Goal: Transaction & Acquisition: Purchase product/service

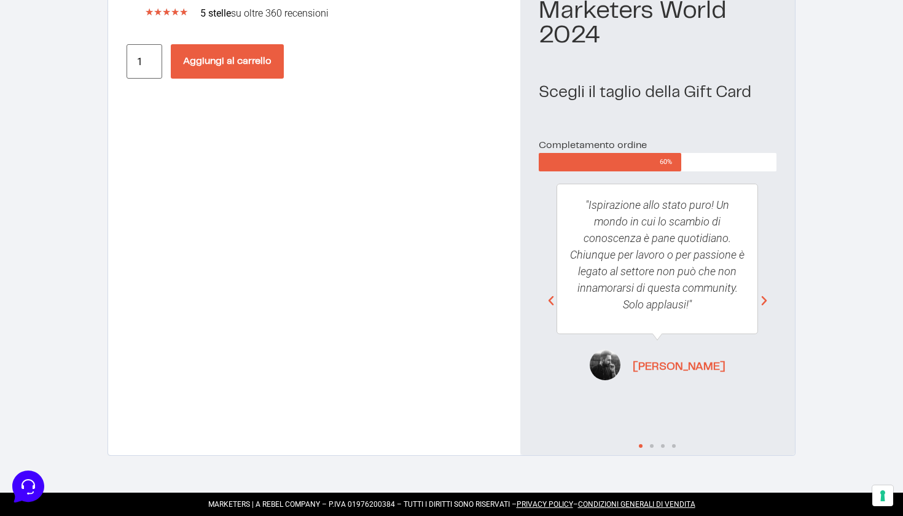
scroll to position [141, 0]
click at [766, 307] on icon "Next slide" at bounding box center [764, 301] width 12 height 12
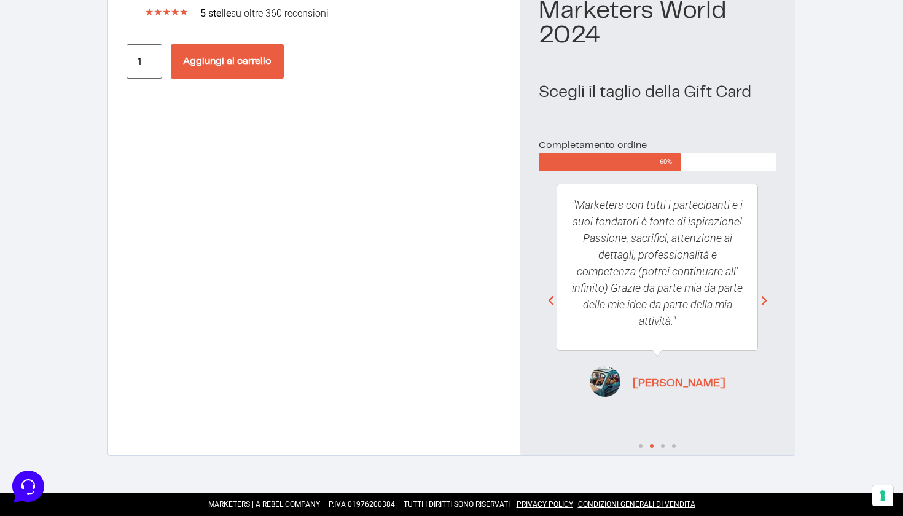
click at [766, 307] on icon "Next slide" at bounding box center [764, 301] width 12 height 12
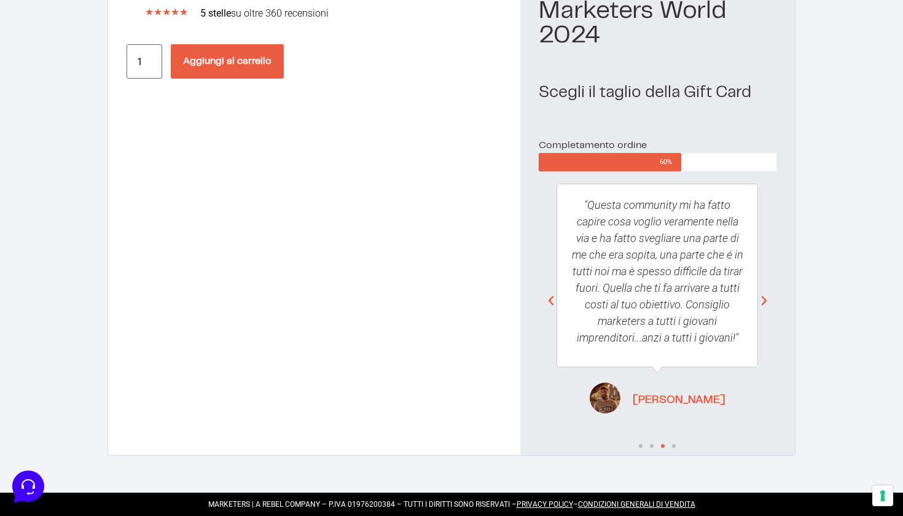
click at [257, 63] on button "Aggiungi al carrello" at bounding box center [227, 61] width 113 height 34
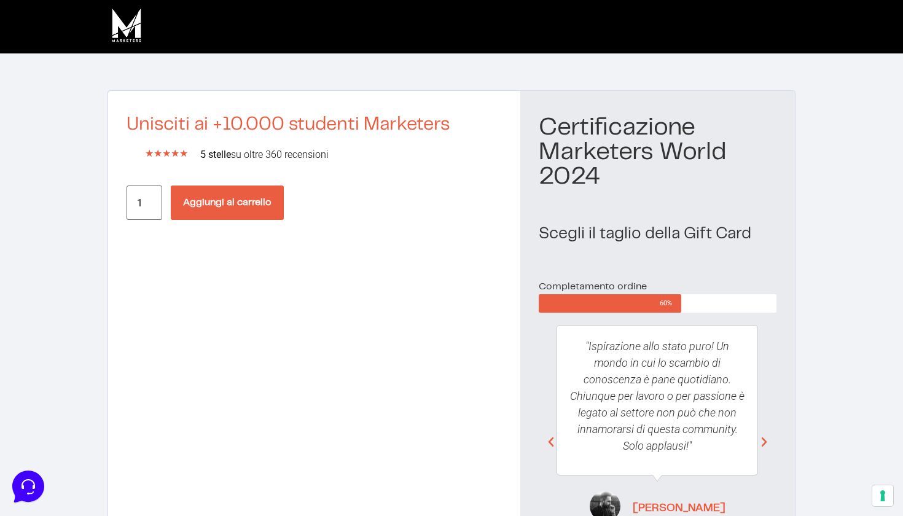
click at [207, 198] on button "Aggiungi al carrello" at bounding box center [227, 202] width 113 height 34
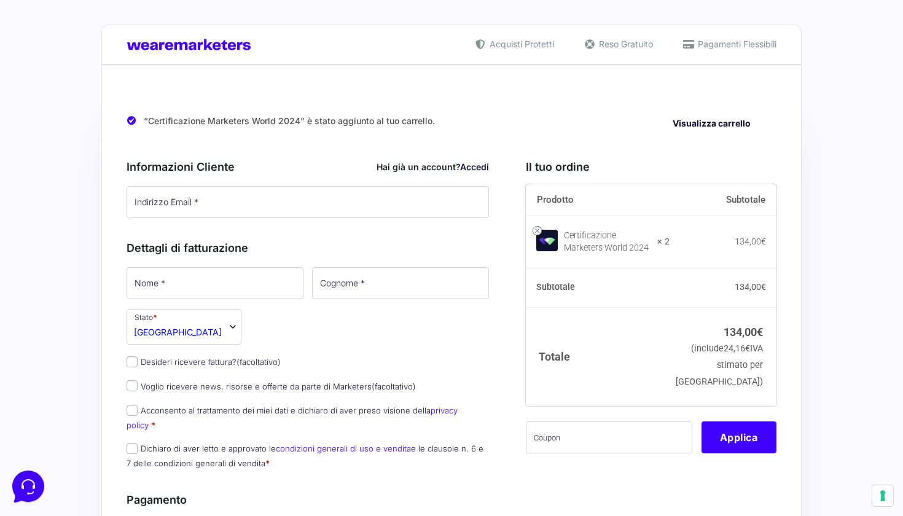
click at [720, 113] on div "“Certificazione Marketers World 2024” è stato aggiunto al tuo carrello. Visuali…" at bounding box center [452, 121] width 650 height 31
click at [717, 116] on link "Visualizza carrello" at bounding box center [711, 123] width 95 height 19
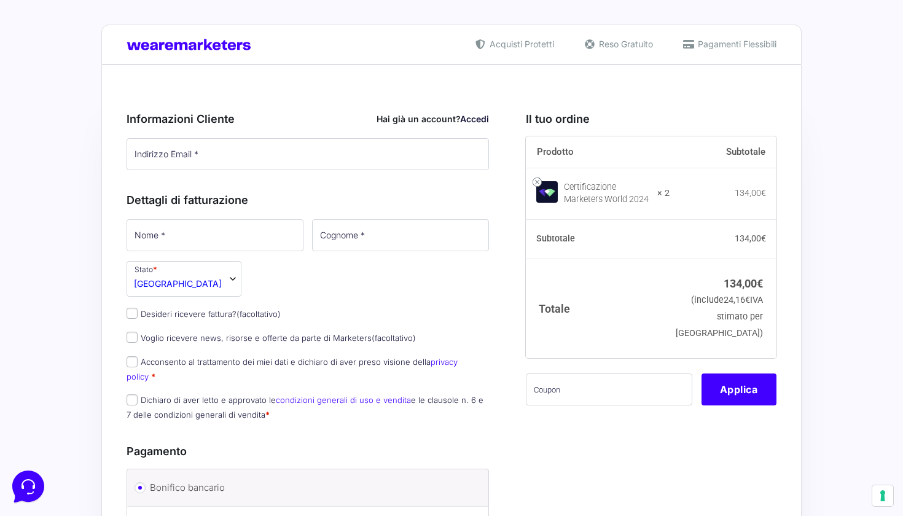
click at [670, 196] on strong "× 2" at bounding box center [663, 193] width 12 height 12
click at [670, 195] on strong "× 2" at bounding box center [663, 193] width 12 height 12
click at [533, 179] on link at bounding box center [537, 182] width 9 height 9
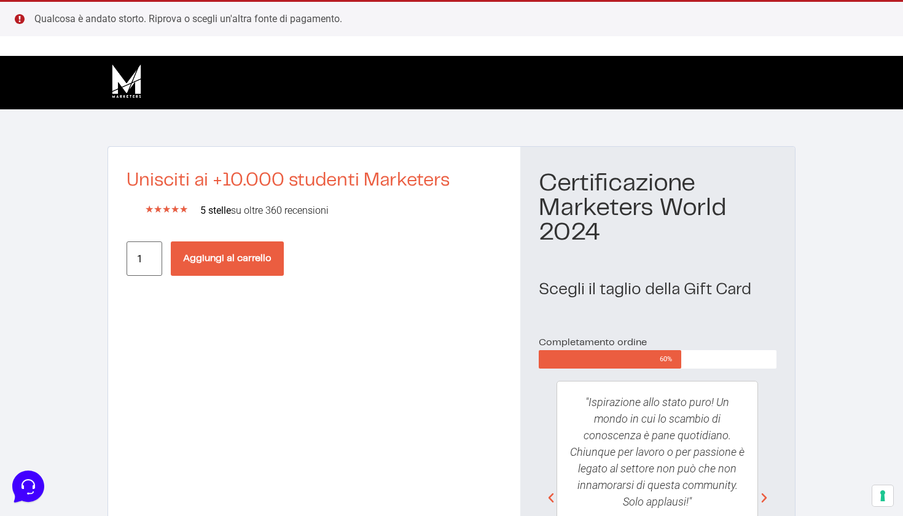
click at [243, 254] on button "Aggiungi al carrello" at bounding box center [227, 258] width 113 height 34
